Goal: Task Accomplishment & Management: Manage account settings

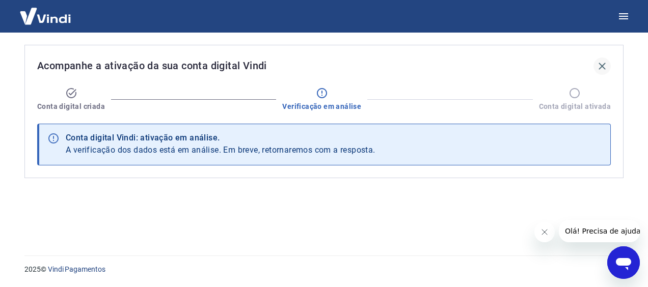
click at [601, 64] on icon "button" at bounding box center [602, 66] width 12 height 12
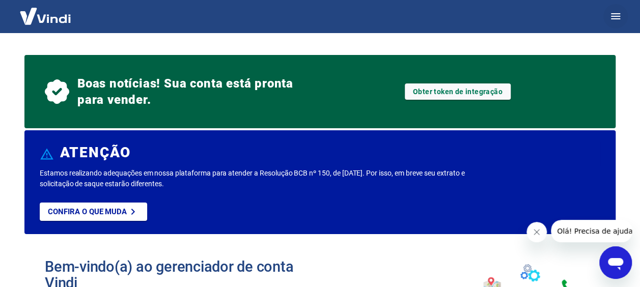
click at [616, 18] on icon "button" at bounding box center [615, 16] width 9 height 6
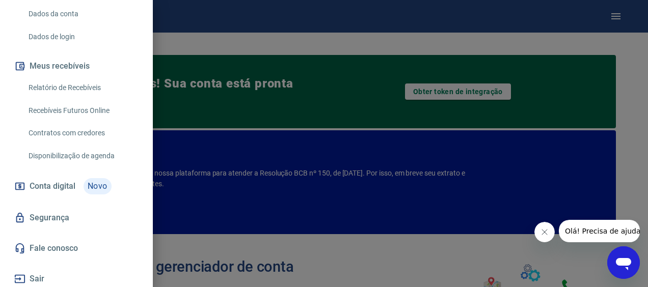
scroll to position [158, 0]
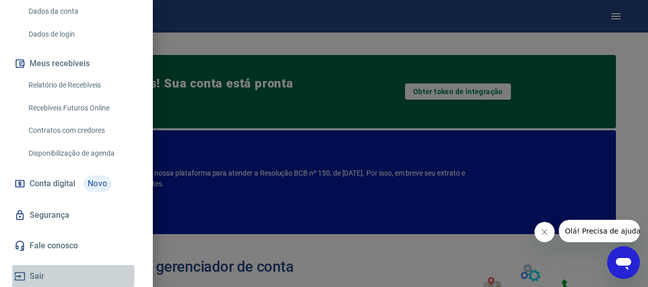
click at [34, 274] on button "Sair" at bounding box center [76, 276] width 128 height 22
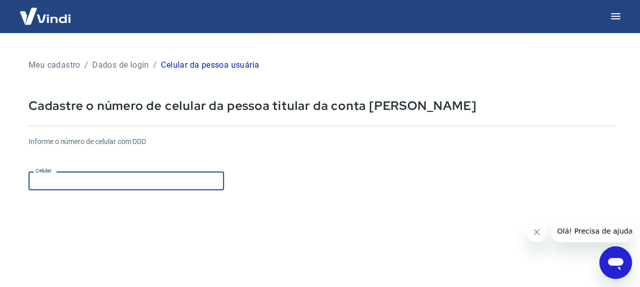
click at [81, 180] on input "Celular" at bounding box center [127, 181] width 196 height 19
type input "[PHONE_NUMBER]"
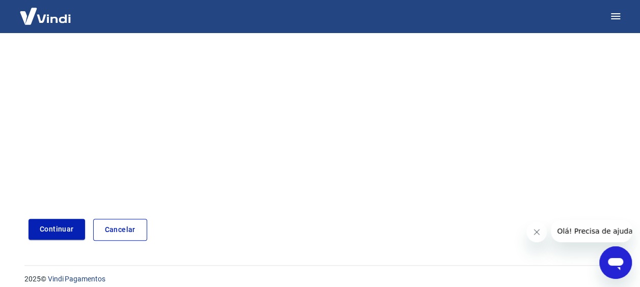
scroll to position [195, 0]
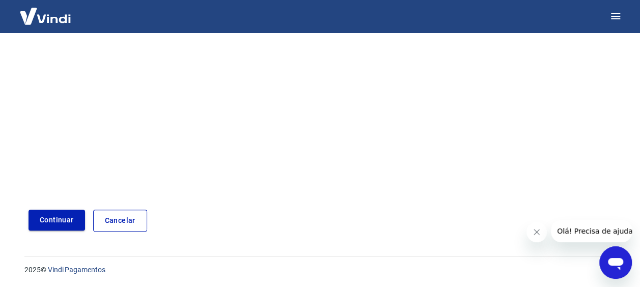
click at [59, 222] on button "Continuar" at bounding box center [57, 220] width 57 height 21
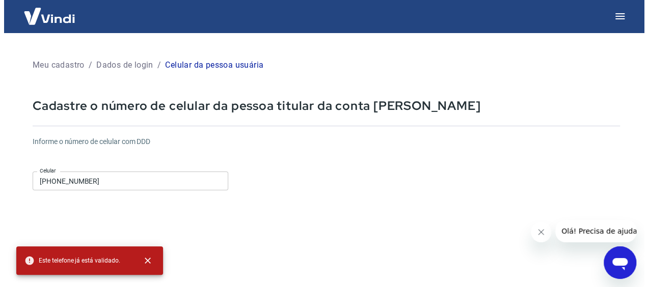
scroll to position [0, 0]
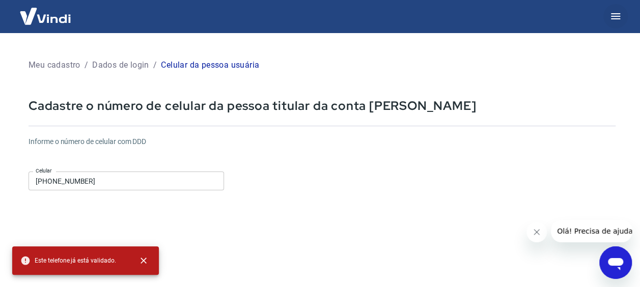
click at [619, 13] on icon "button" at bounding box center [616, 16] width 12 height 12
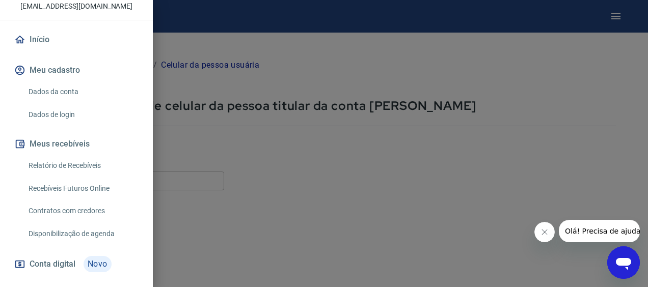
scroll to position [158, 0]
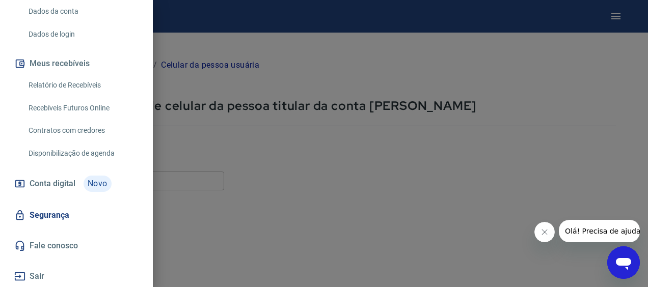
click at [41, 274] on button "Sair" at bounding box center [76, 276] width 128 height 22
